Goal: Transaction & Acquisition: Purchase product/service

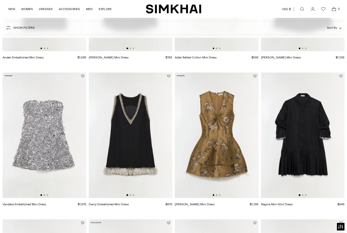
scroll to position [309, 0]
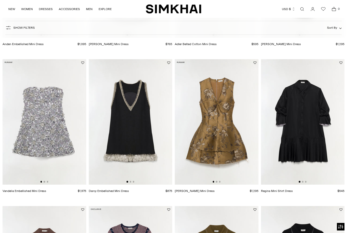
click at [146, 140] on img at bounding box center [131, 121] width 84 height 125
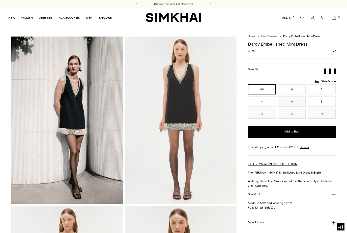
click at [303, 19] on link "Open search modal" at bounding box center [302, 18] width 10 height 10
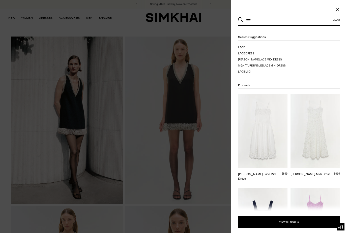
type input "****"
click at [240, 20] on button "Search" at bounding box center [240, 19] width 5 height 5
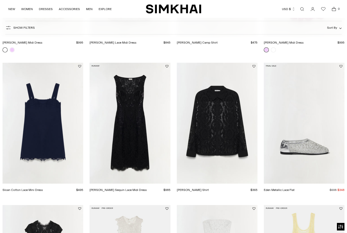
scroll to position [211, 0]
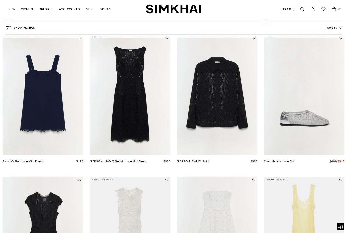
click at [43, 160] on link "Sloan Cotton Lace Mini Dress" at bounding box center [23, 162] width 40 height 4
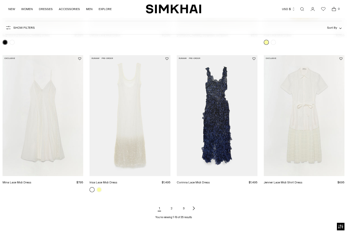
scroll to position [480, 0]
click at [174, 207] on link "2" at bounding box center [171, 208] width 10 height 10
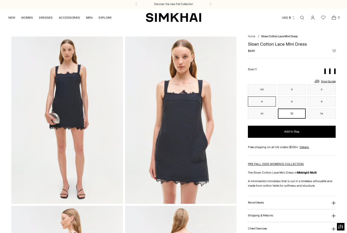
click at [267, 104] on button "4" at bounding box center [262, 101] width 28 height 10
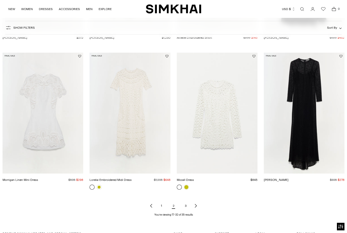
scroll to position [498, 0]
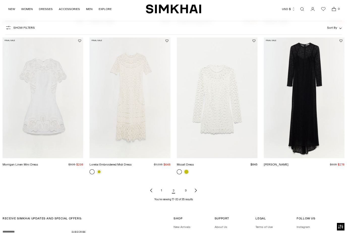
click at [187, 193] on link "3" at bounding box center [185, 190] width 10 height 10
